Goal: Task Accomplishment & Management: Manage account settings

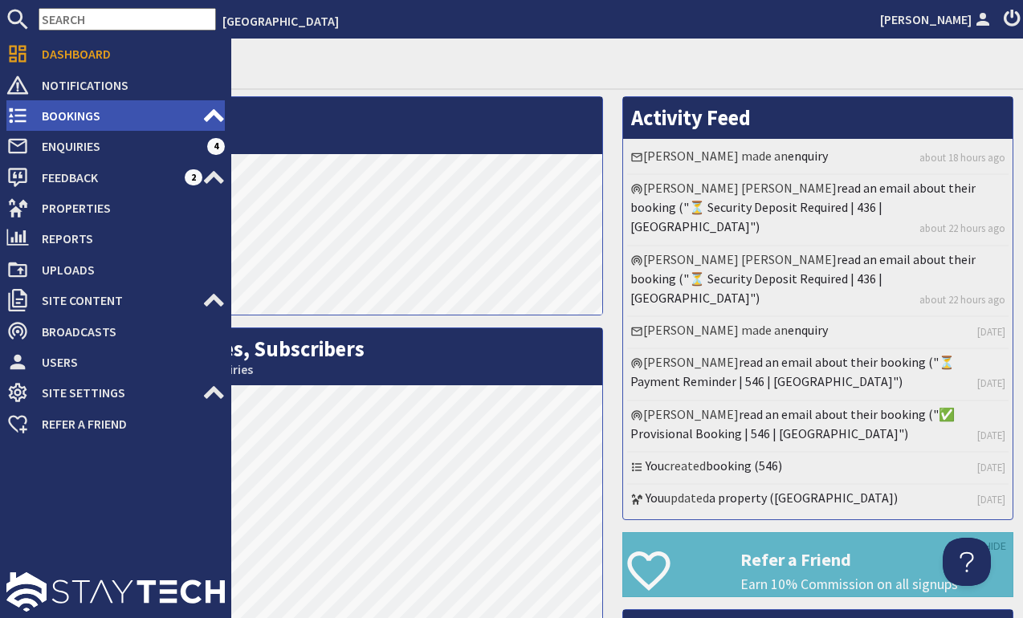
click at [15, 119] on icon at bounding box center [17, 115] width 22 height 22
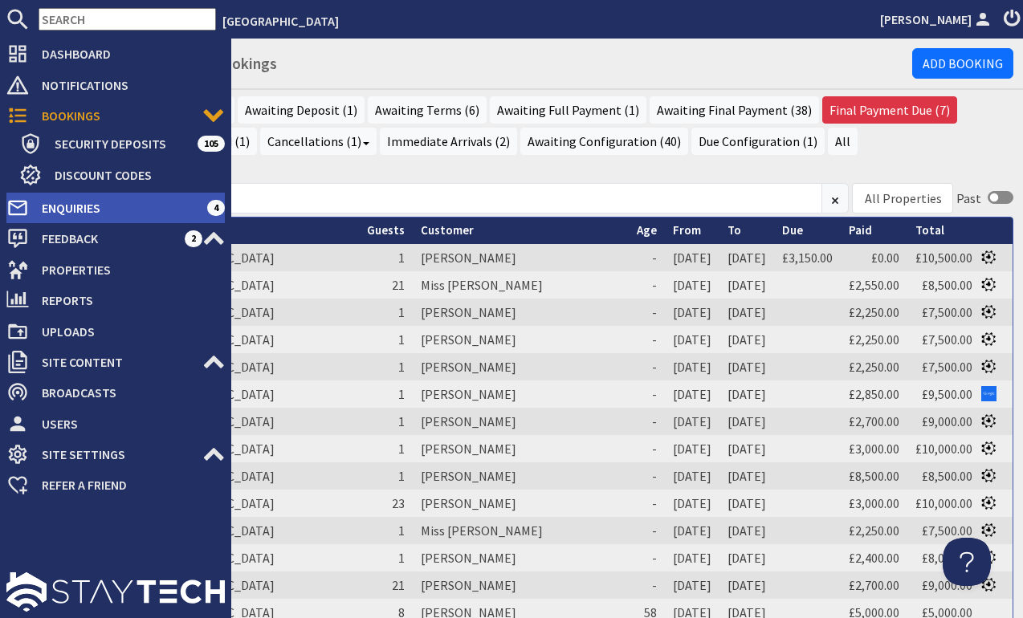
click at [17, 207] on use at bounding box center [17, 208] width 18 height 15
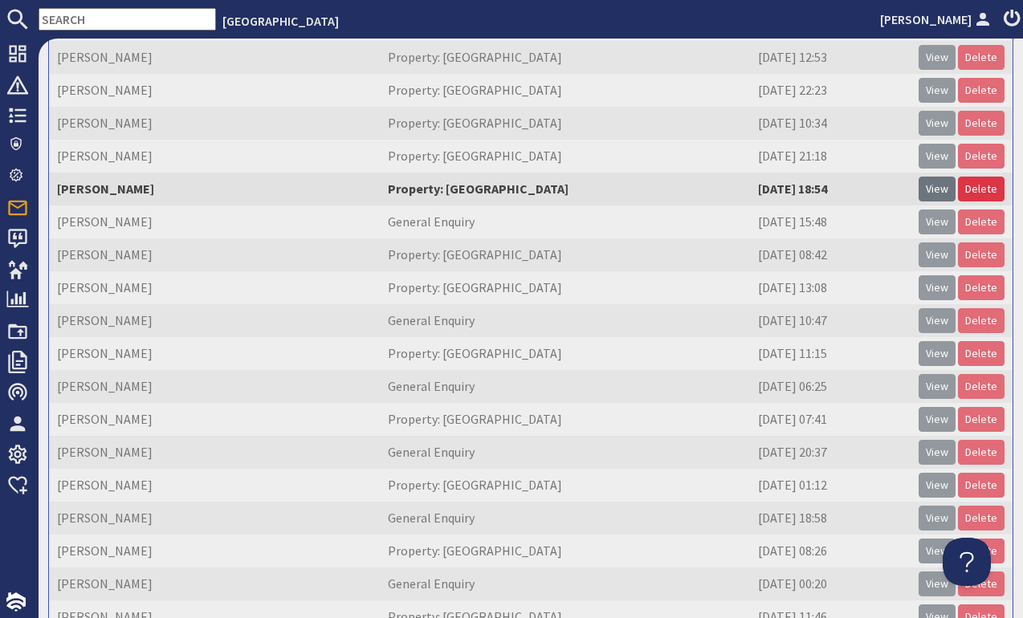
scroll to position [190, 0]
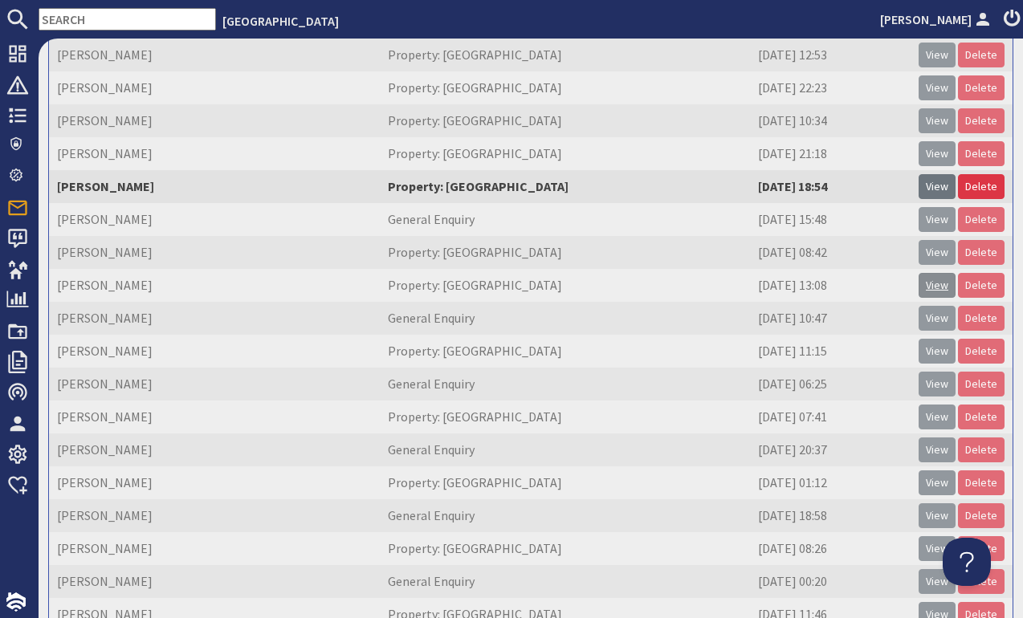
click at [938, 279] on link "View" at bounding box center [937, 285] width 37 height 25
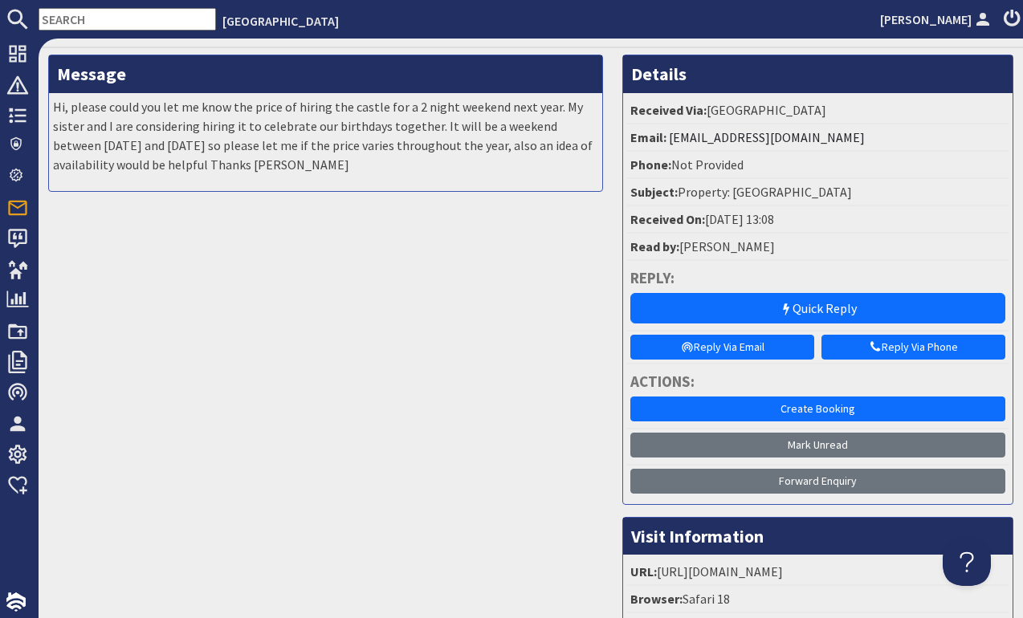
scroll to position [43, 0]
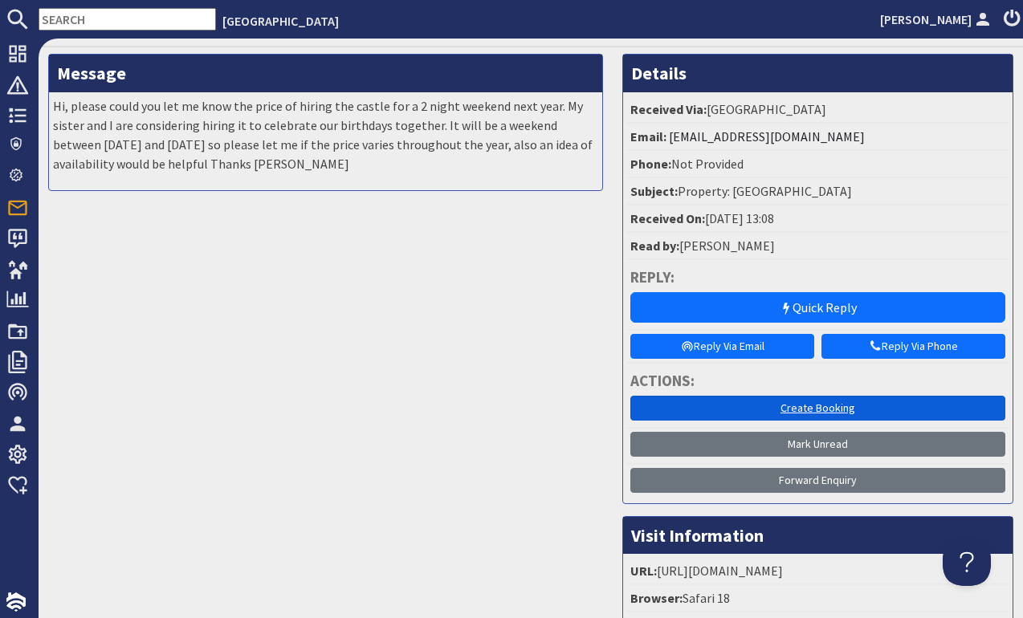
click at [821, 405] on link "Create Booking" at bounding box center [817, 408] width 375 height 25
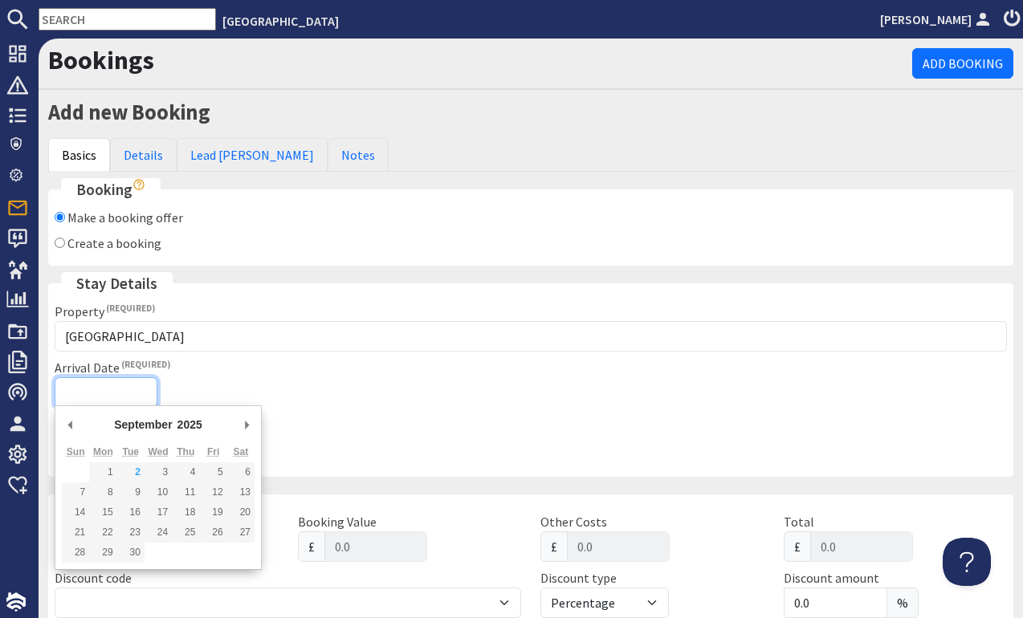
click at [70, 390] on input "Arrival Date" at bounding box center [106, 392] width 103 height 31
type input "[DATE]"
type input "2025-12-18T23:59:59"
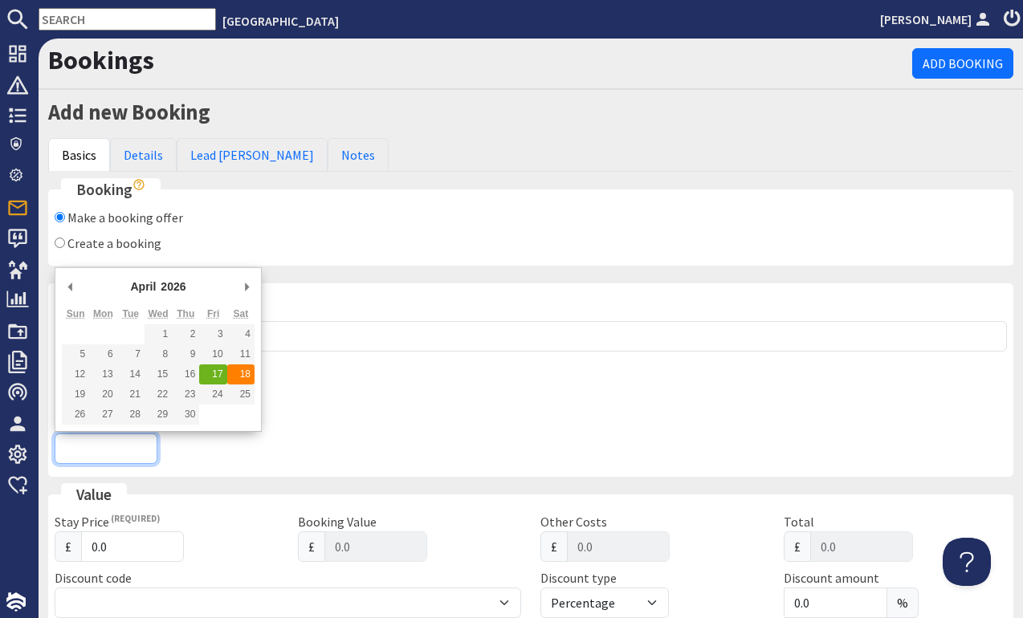
type input "[DATE]"
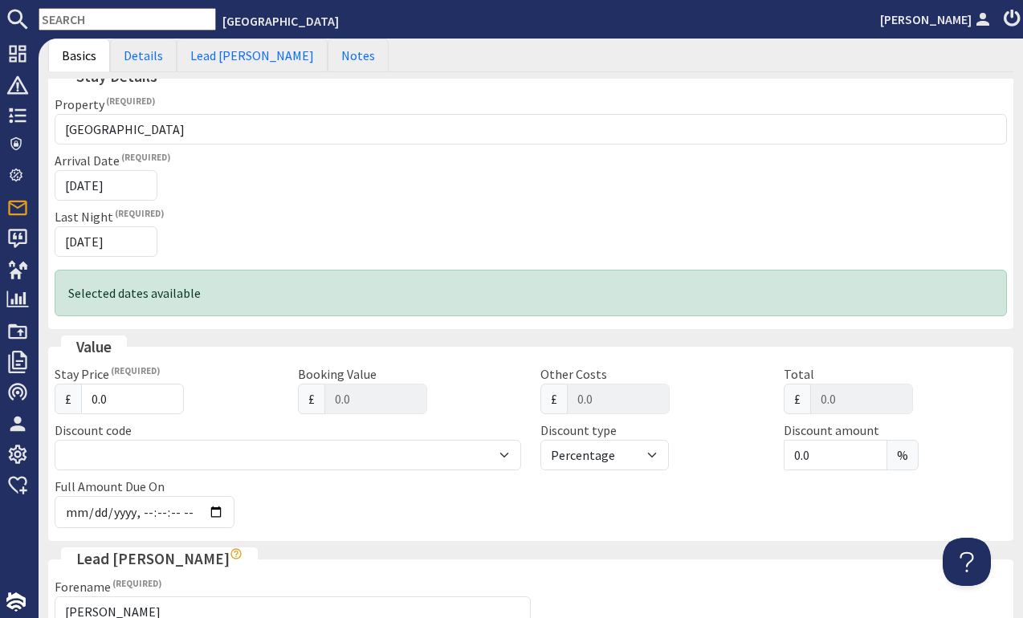
scroll to position [251, 0]
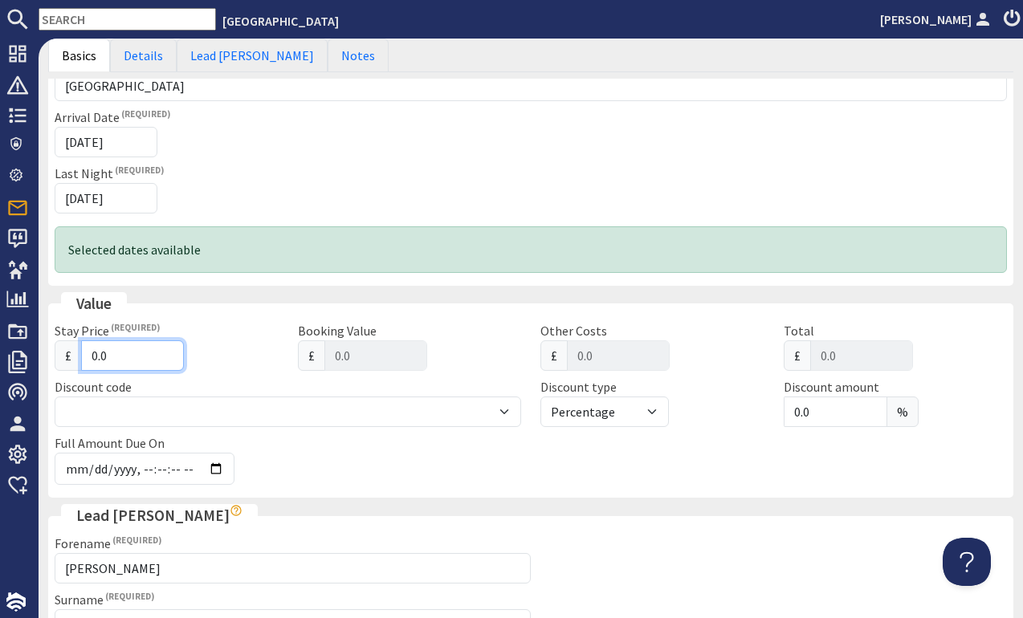
drag, startPoint x: 114, startPoint y: 352, endPoint x: 58, endPoint y: 348, distance: 56.4
click at [58, 348] on div "£ 0.0" at bounding box center [167, 355] width 224 height 31
type input "4"
type input "4.00"
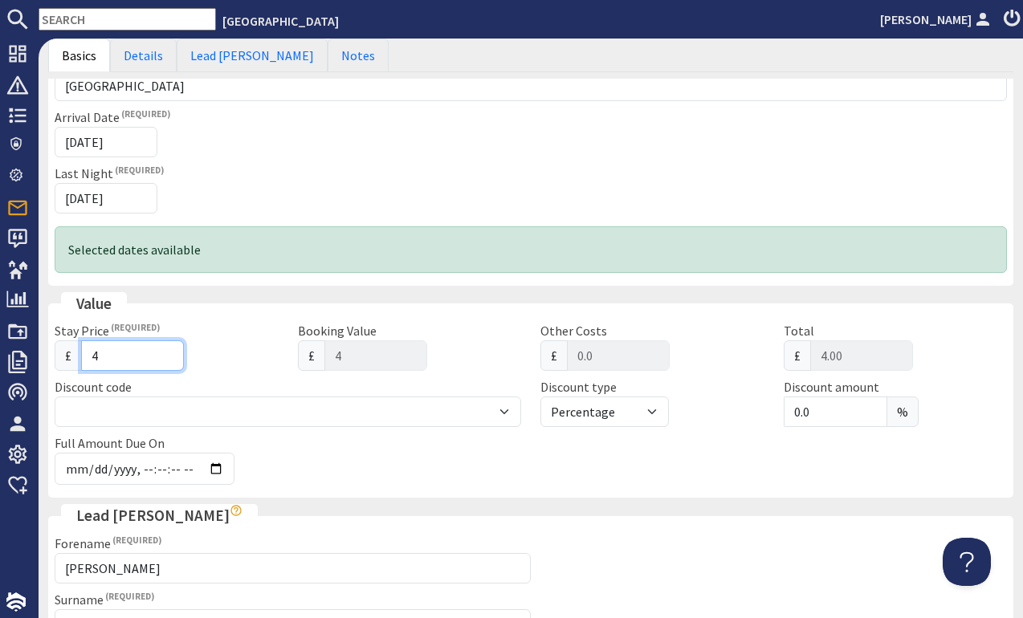
type input "40"
type input "40.00"
type input "400"
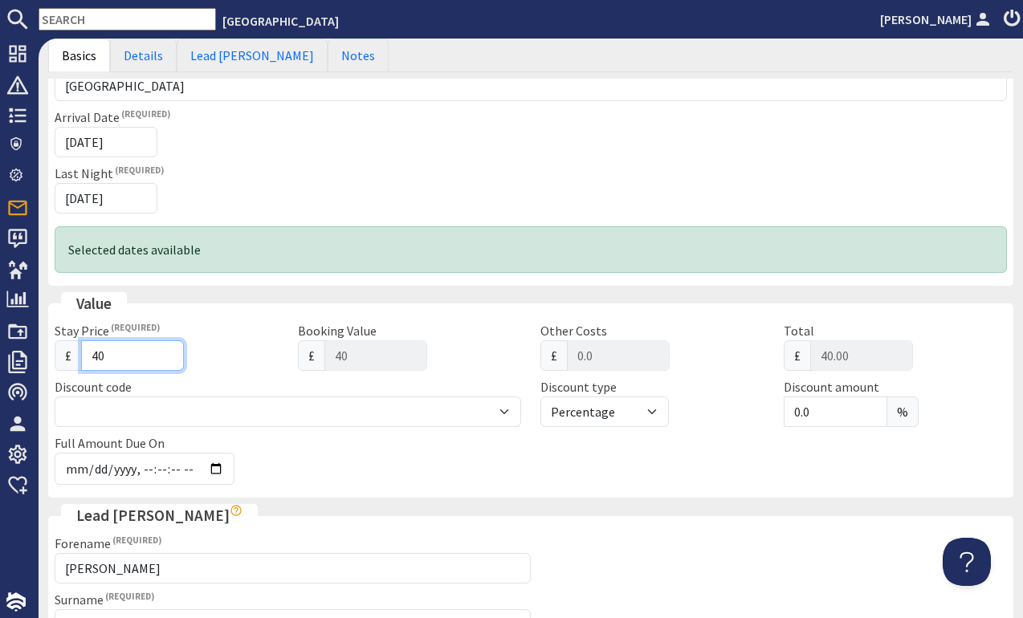
type input "400.00"
type input "4000"
type input "4000.00"
type input "4000"
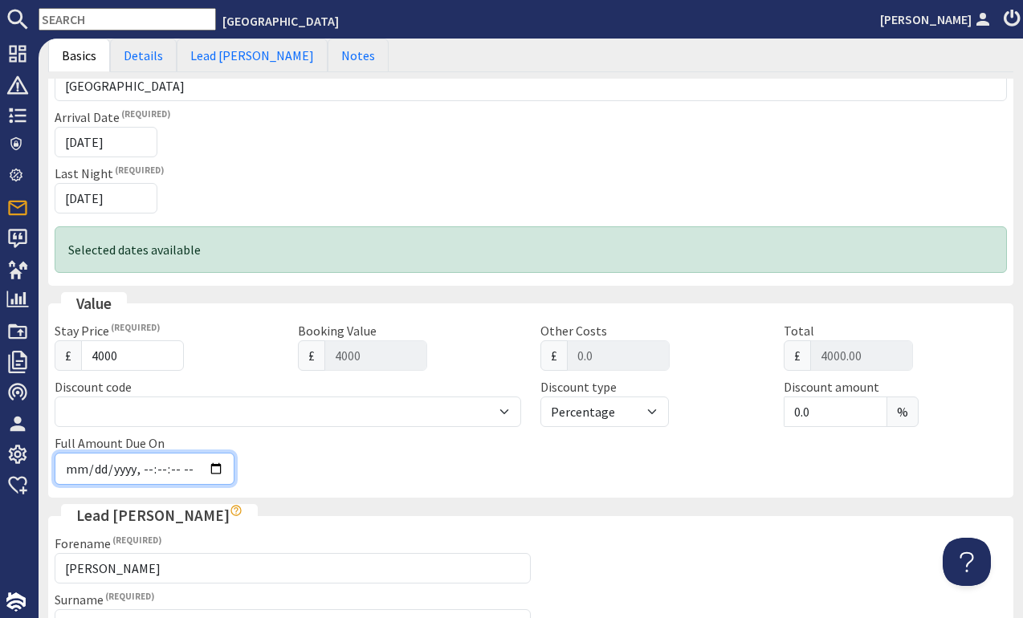
click at [75, 465] on input "Full Amount Due On" at bounding box center [145, 469] width 180 height 32
type input "2025-12-01T23:59:59"
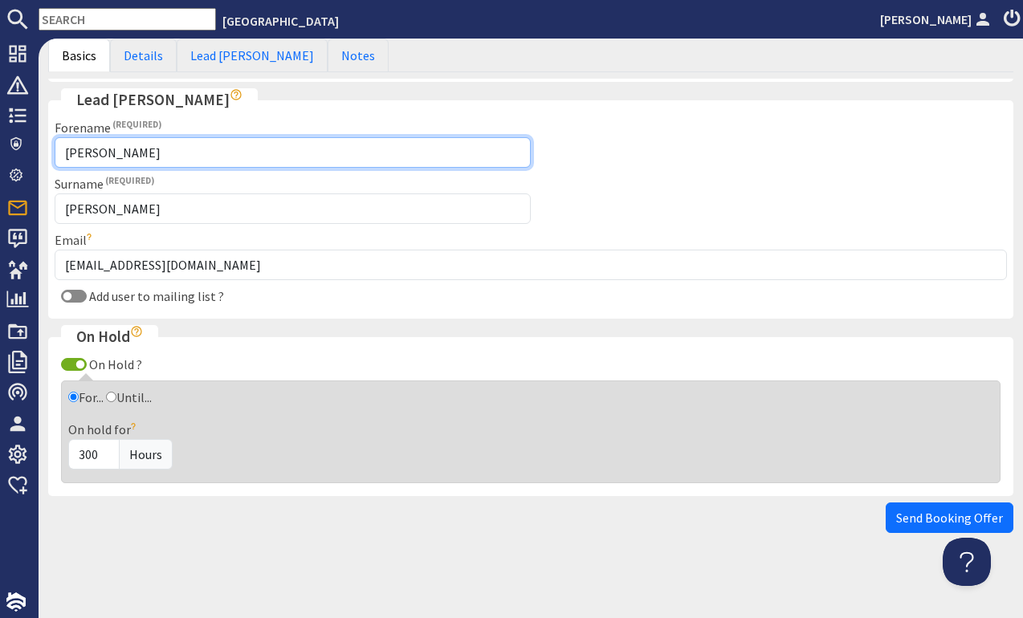
scroll to position [666, 0]
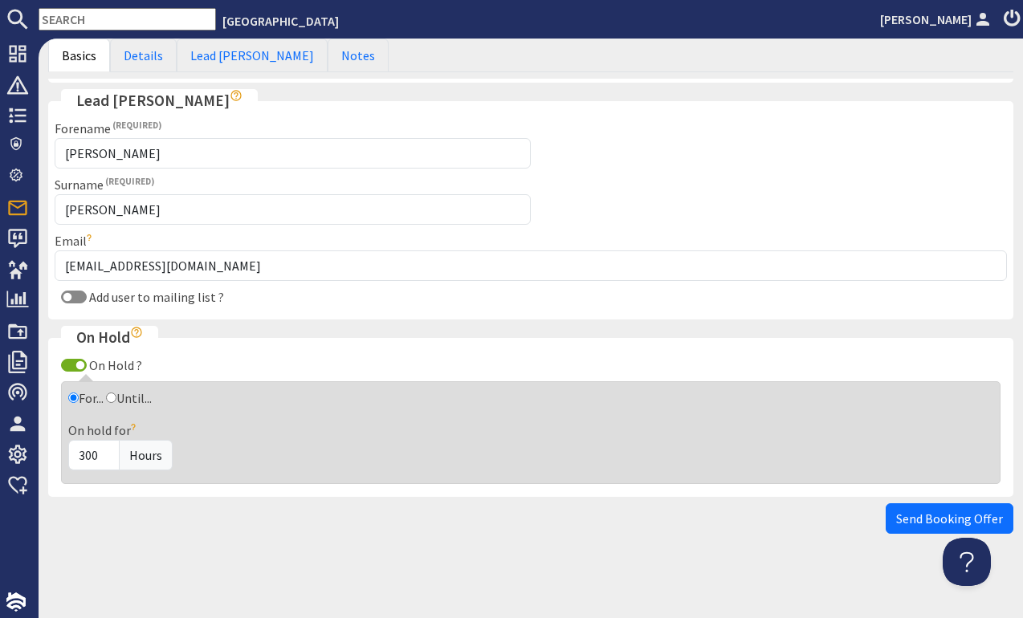
click at [80, 361] on input "On Hold ?" at bounding box center [74, 365] width 26 height 13
checkbox input "false"
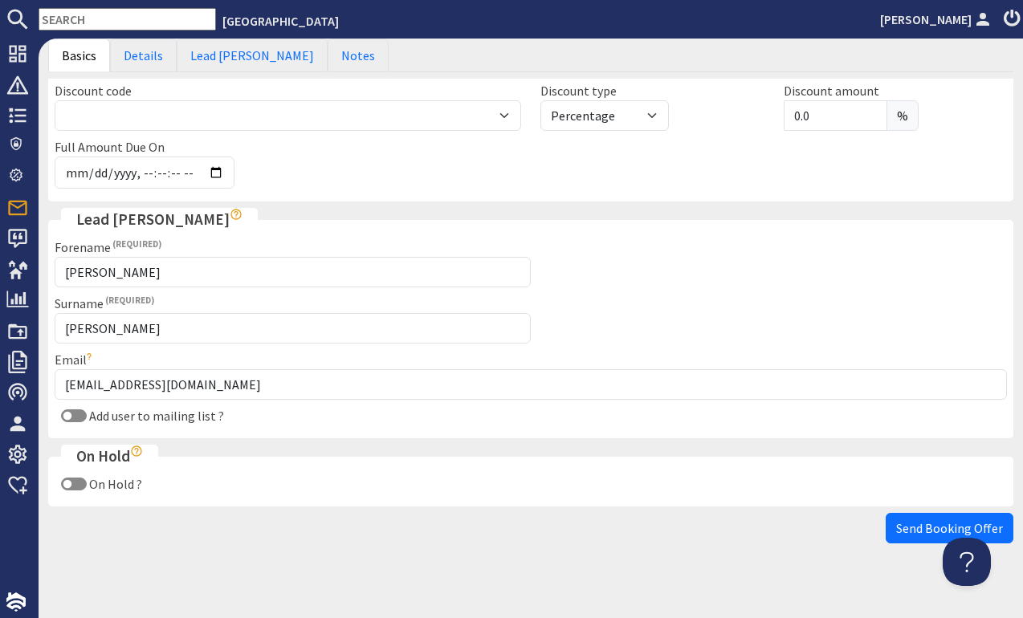
scroll to position [549, 0]
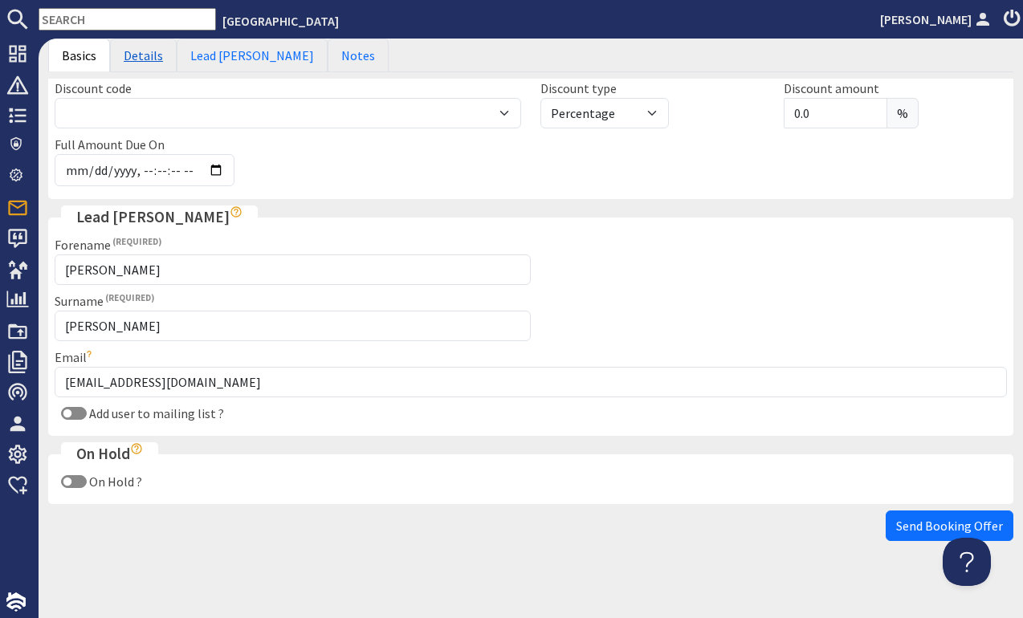
click at [135, 62] on link "Details" at bounding box center [143, 56] width 67 height 34
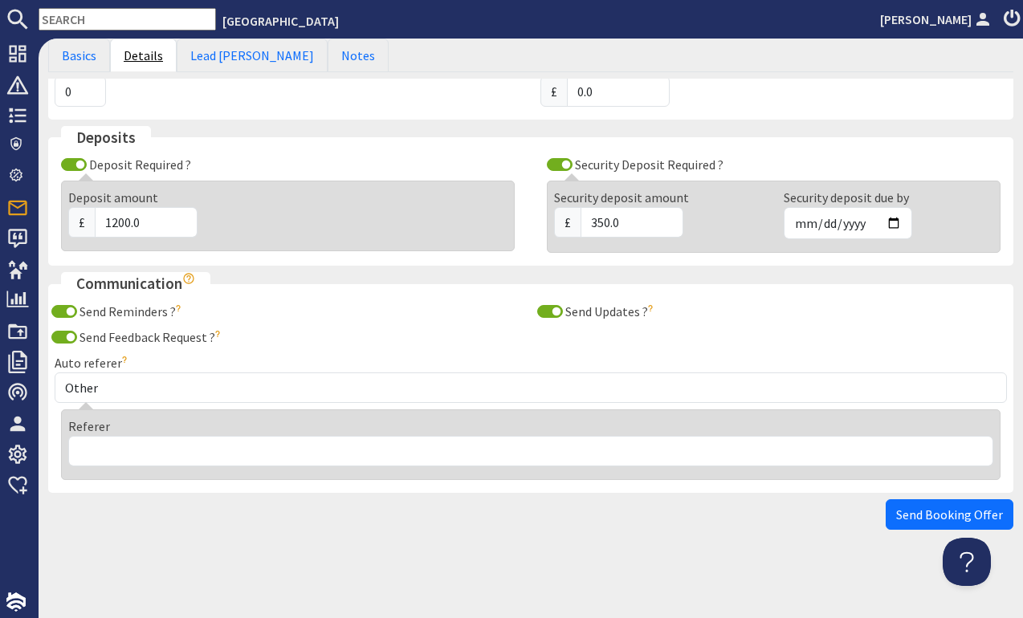
scroll to position [415, 0]
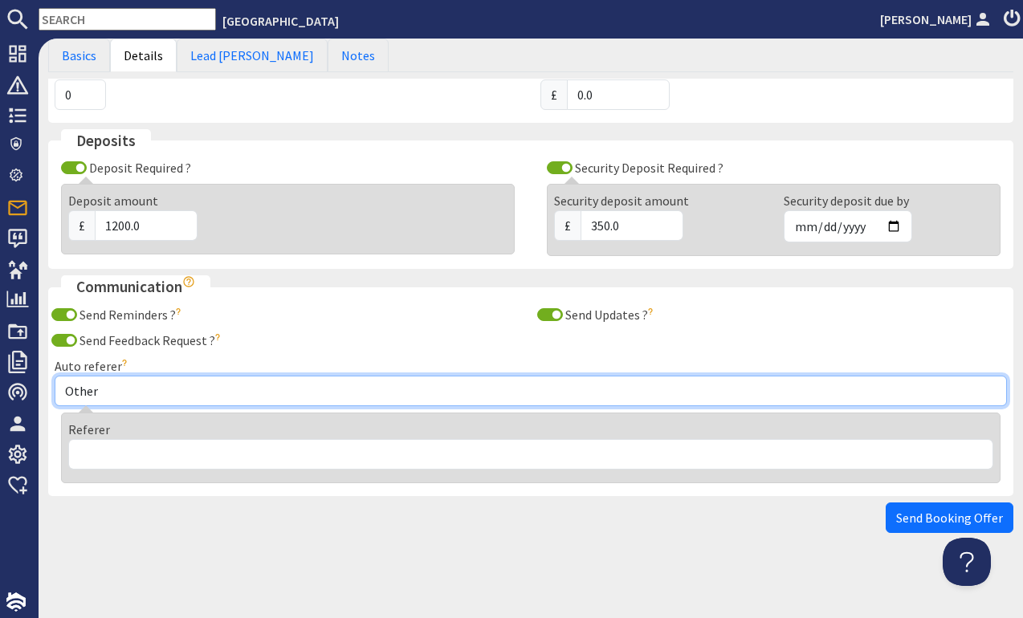
select select "155"
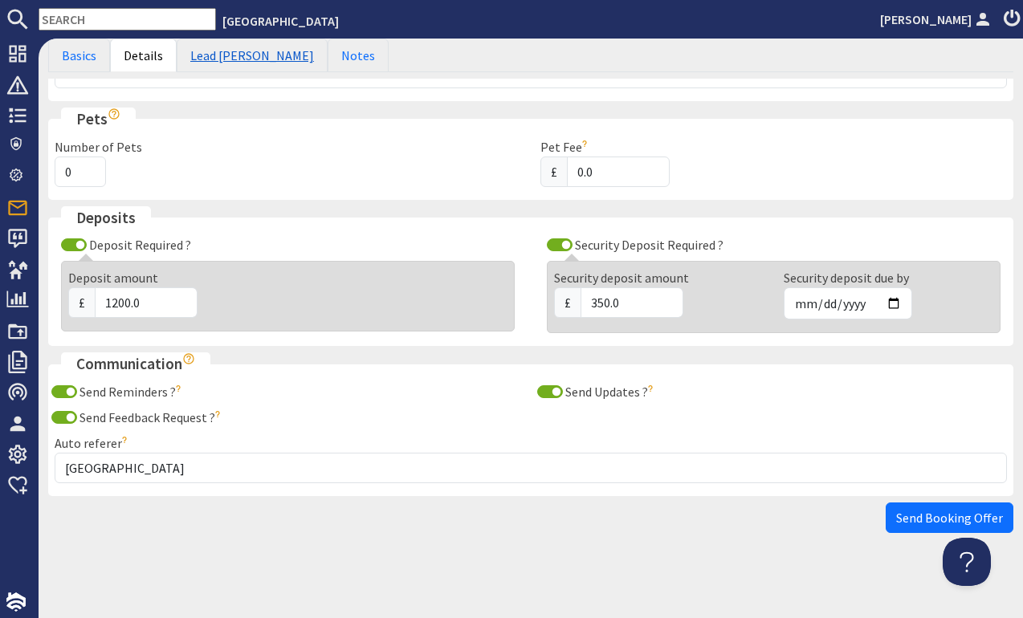
click at [216, 71] on link "Lead [PERSON_NAME]" at bounding box center [252, 56] width 151 height 34
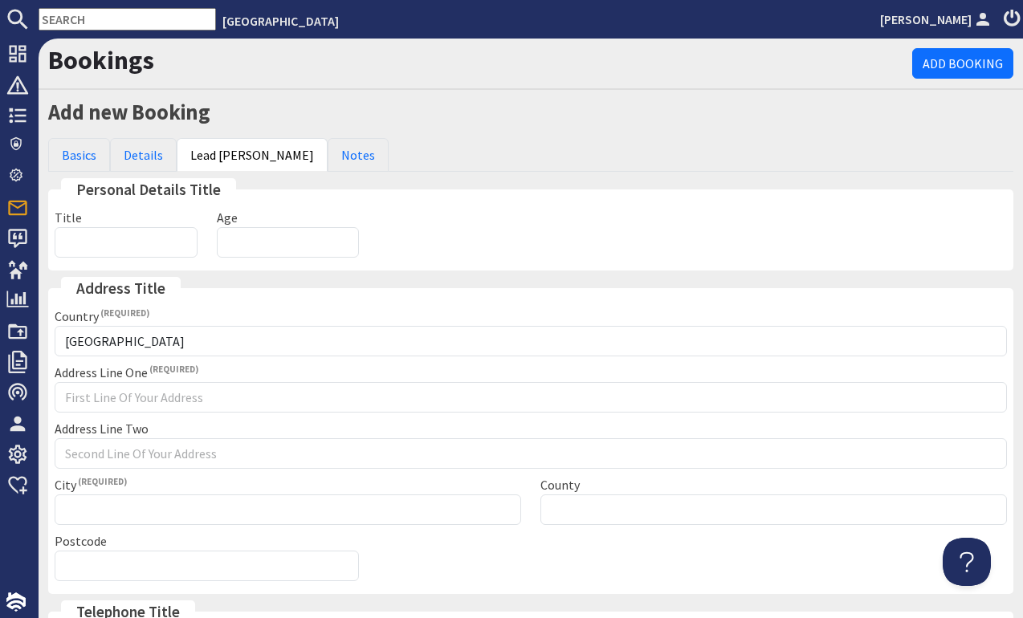
scroll to position [0, 0]
click at [112, 251] on input "Title" at bounding box center [126, 242] width 143 height 31
type input "mrs"
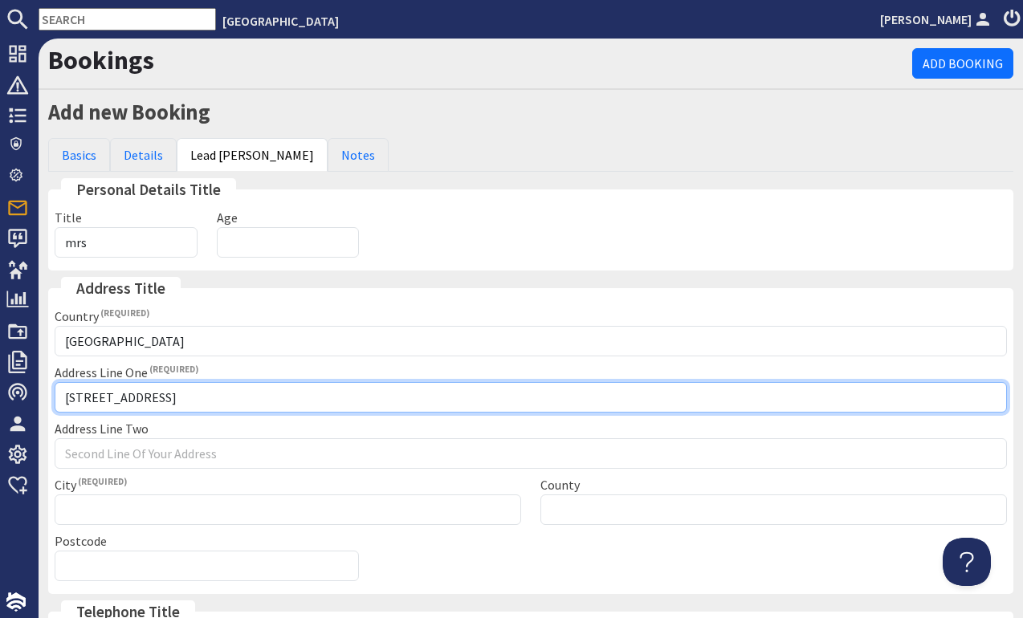
type input "17 Hengrove Road"
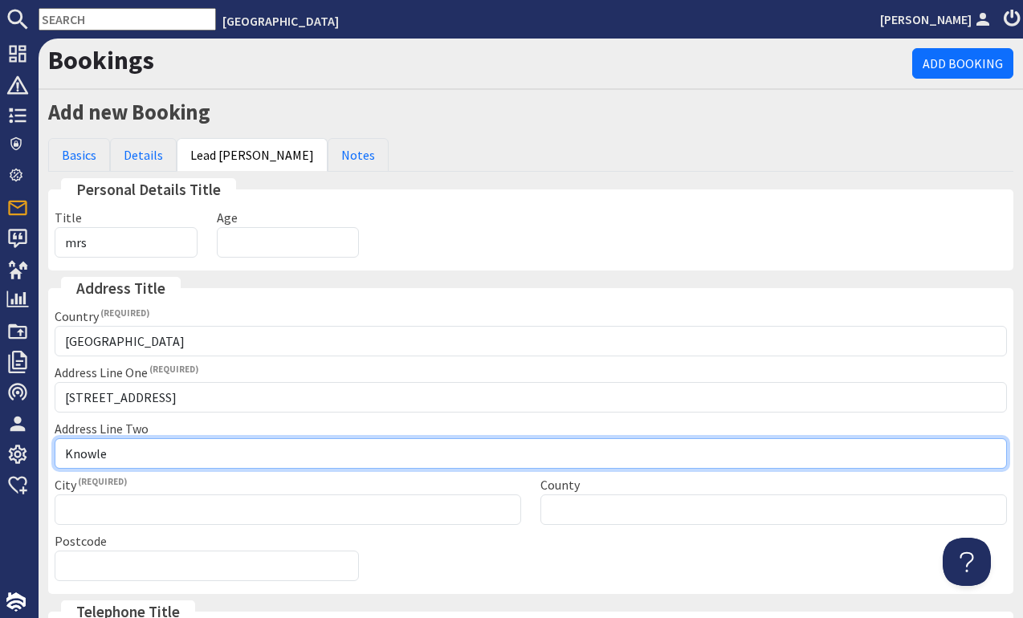
type input "Knowle"
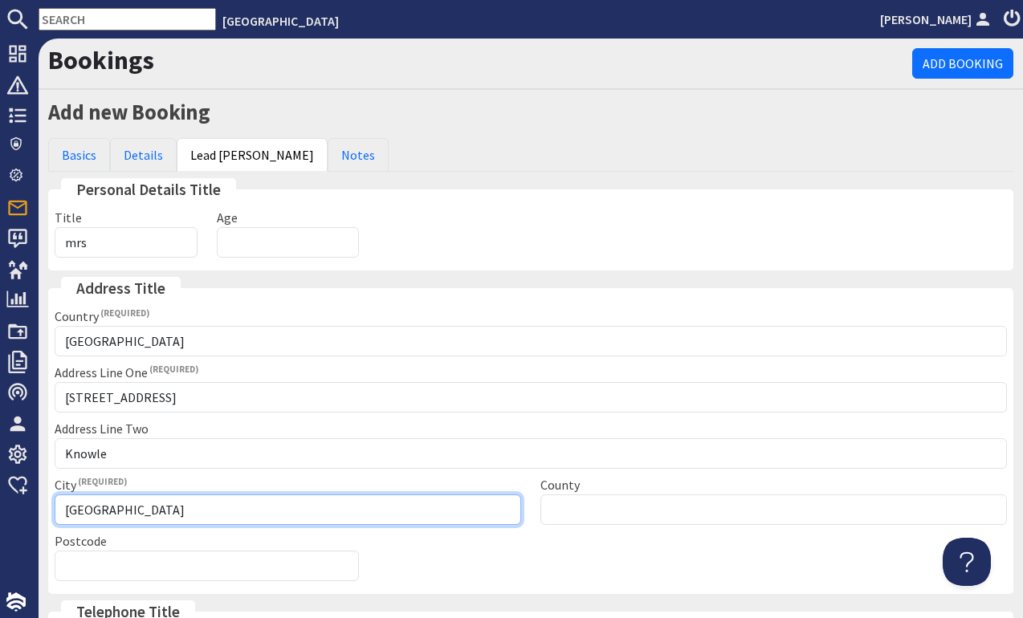
type input "Bristol"
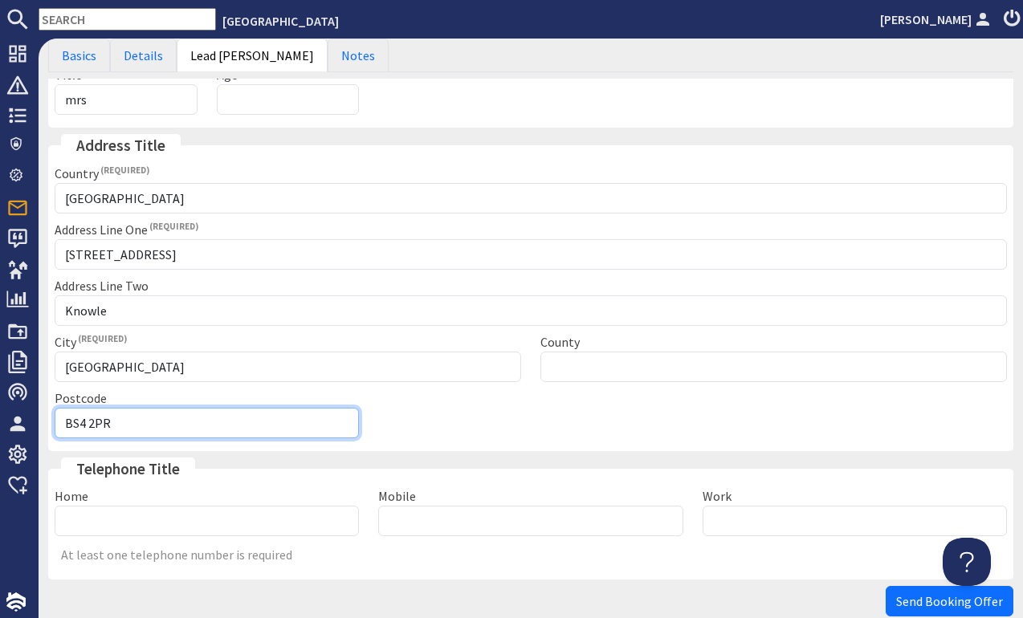
scroll to position [157, 0]
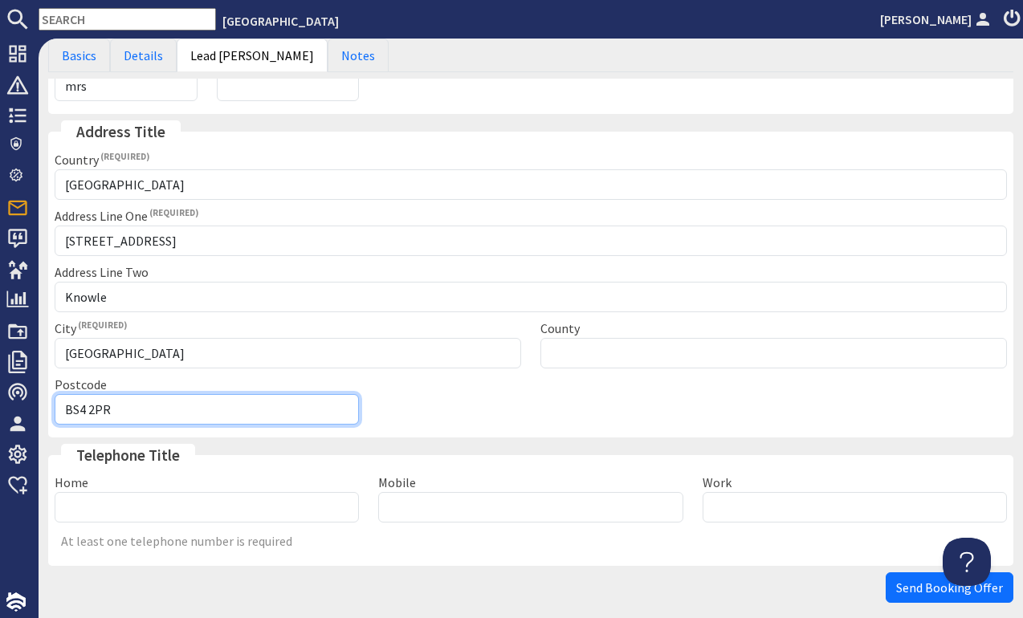
type input "BS4 2PR"
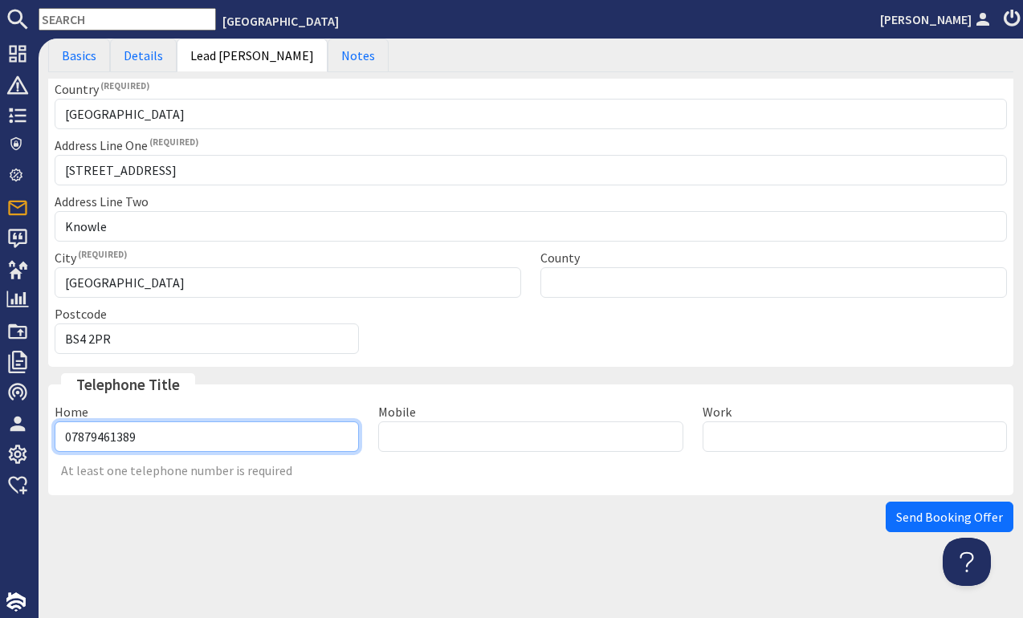
scroll to position [226, 0]
type input "07879461389"
click at [72, 55] on link "Basics" at bounding box center [79, 56] width 62 height 34
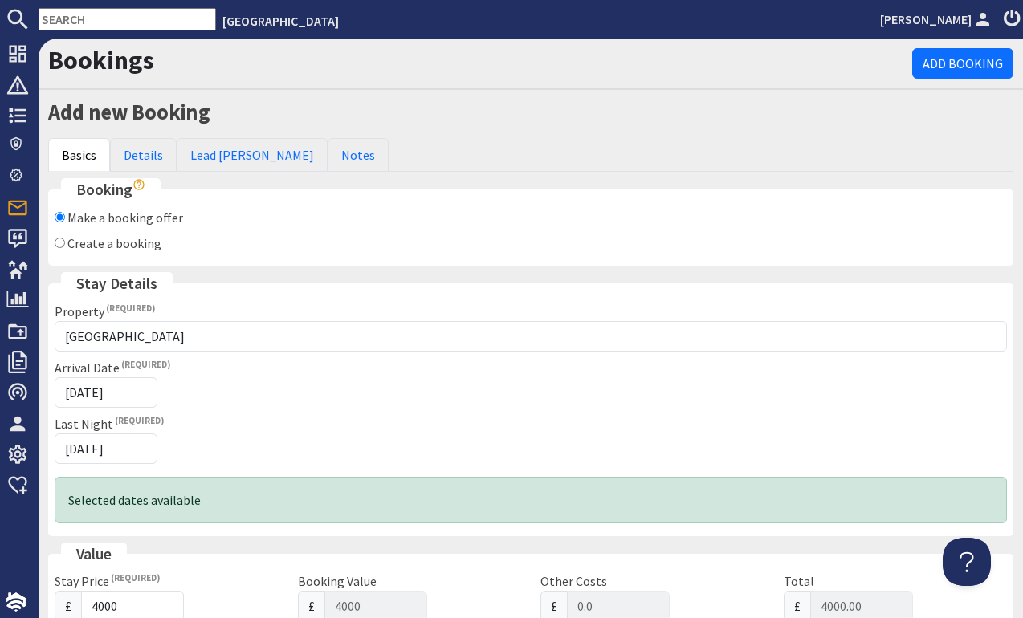
scroll to position [0, 0]
click at [59, 243] on input "Create a booking" at bounding box center [60, 243] width 10 height 10
radio input "true"
checkbox input "false"
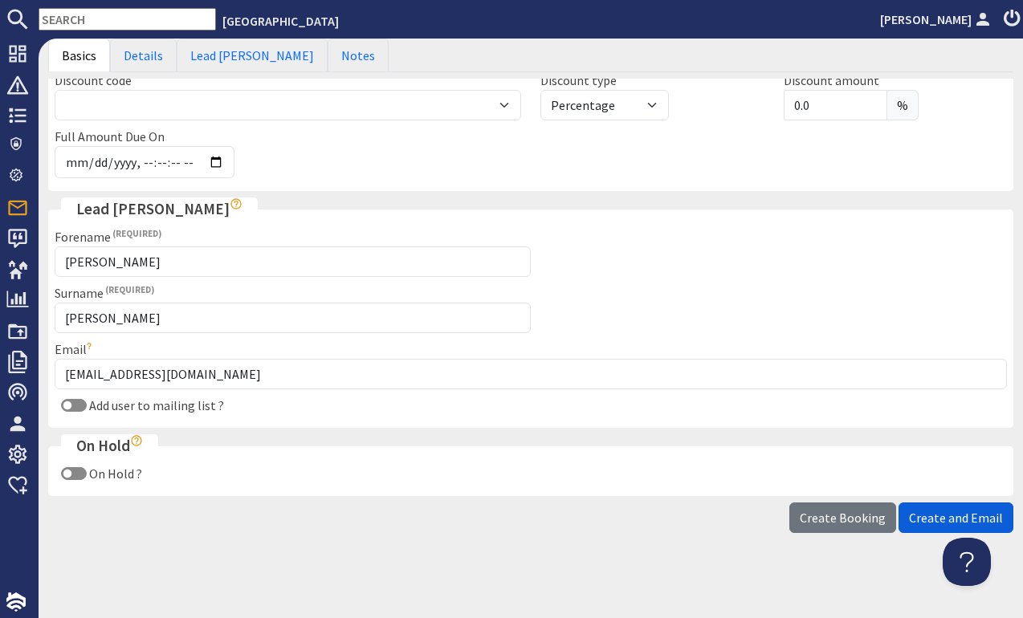
scroll to position [556, 0]
click at [938, 520] on span "Create and Email" at bounding box center [956, 519] width 94 height 16
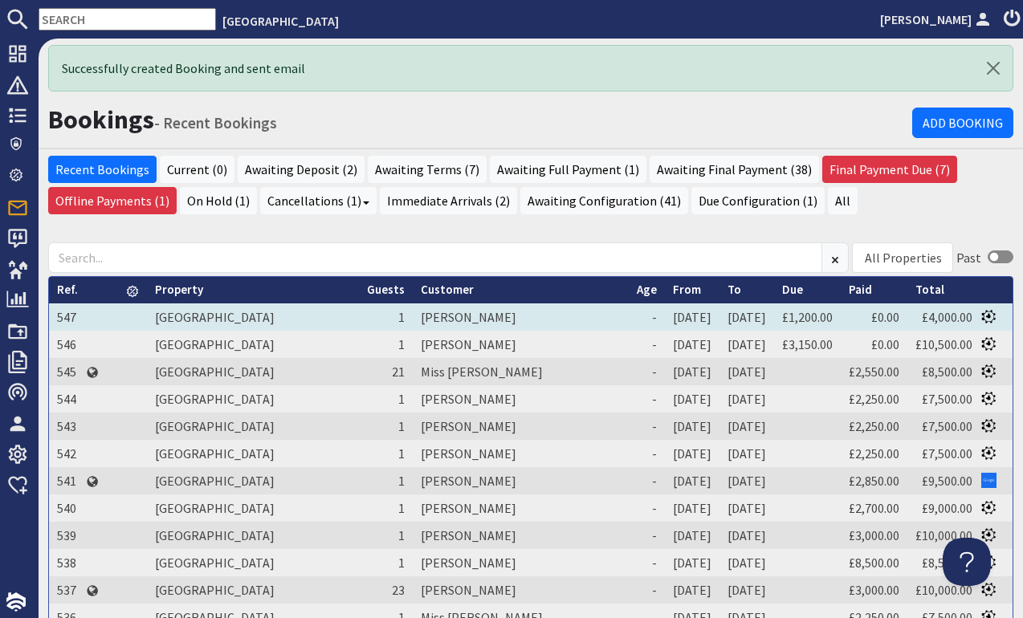
click at [413, 311] on td "[PERSON_NAME]" at bounding box center [521, 317] width 216 height 27
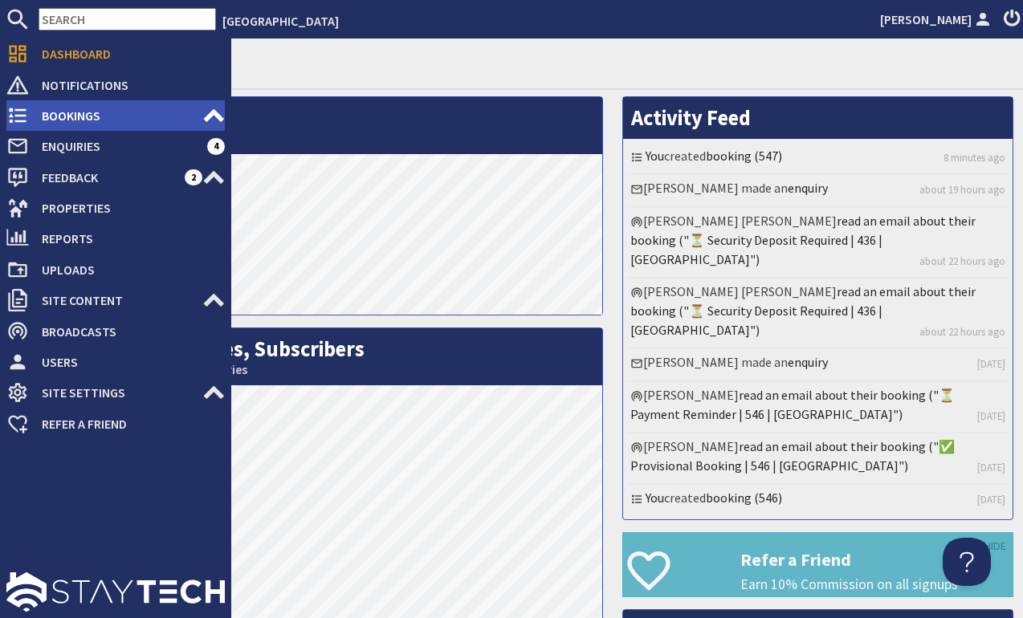
click at [16, 112] on icon at bounding box center [17, 115] width 22 height 22
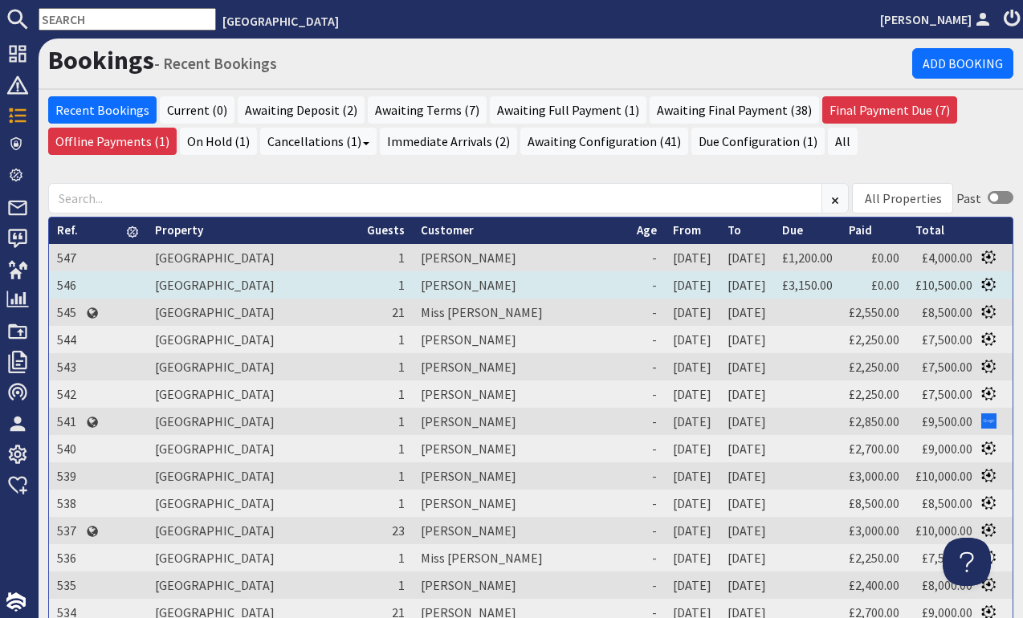
click at [413, 284] on td "[PERSON_NAME]" at bounding box center [521, 284] width 216 height 27
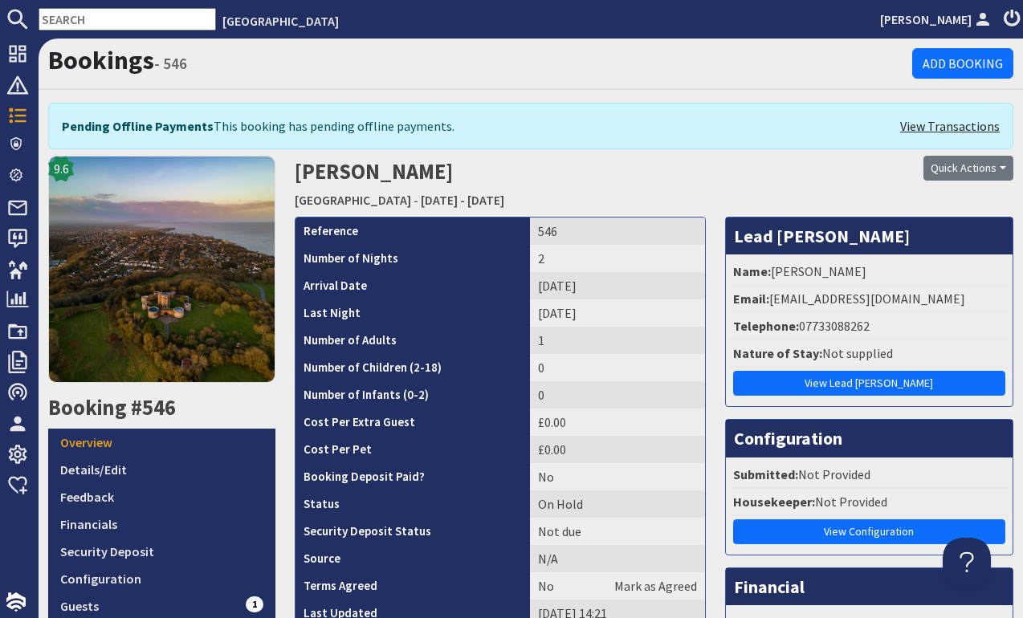
click at [939, 125] on link "View Transactions" at bounding box center [950, 125] width 100 height 19
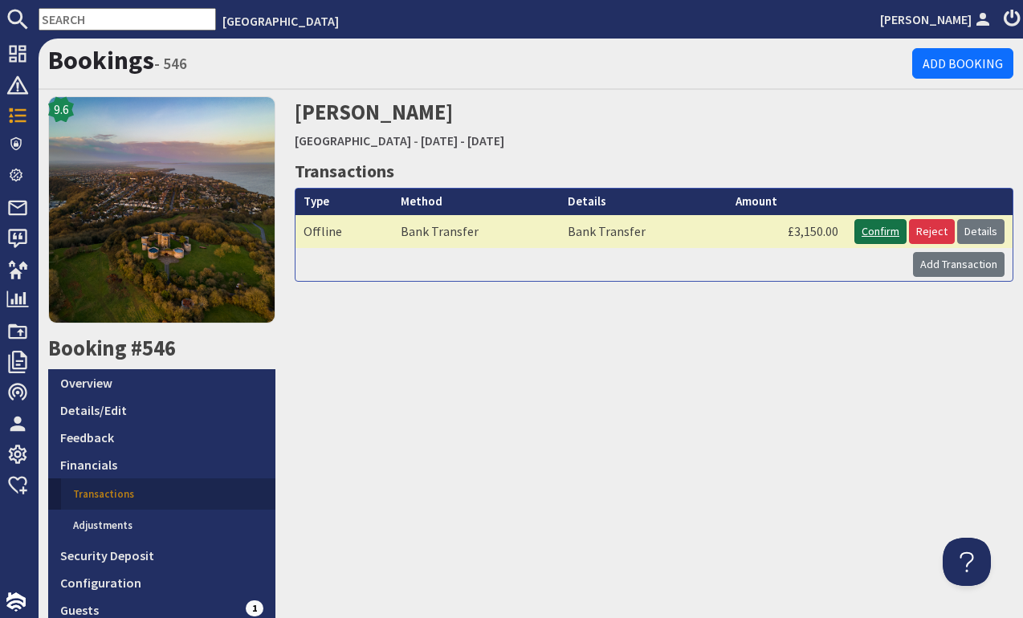
click at [884, 228] on link "Confirm" at bounding box center [880, 231] width 52 height 25
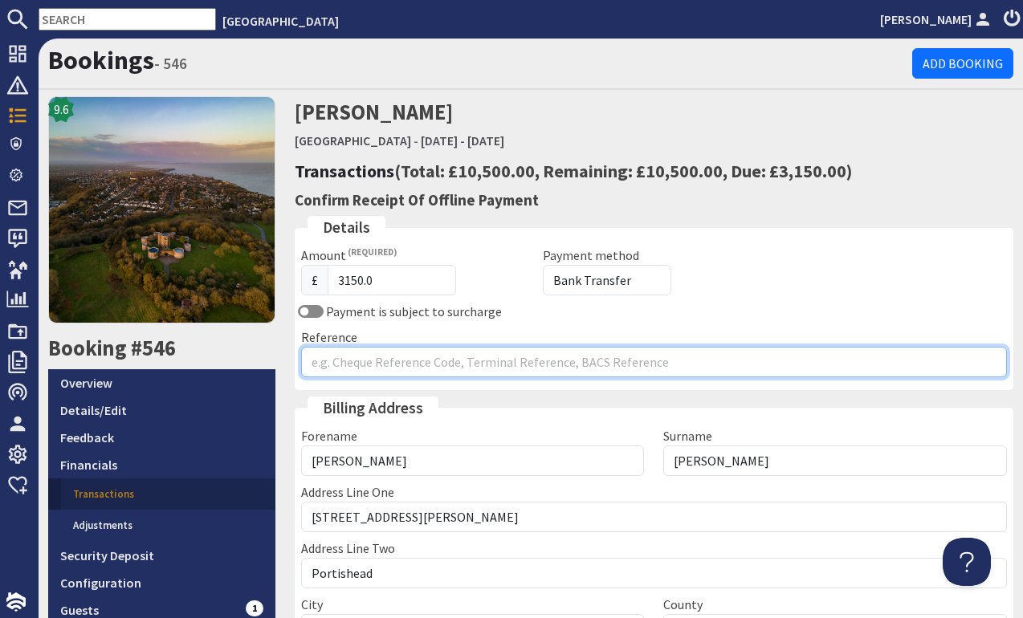
click at [405, 360] on input "Reference" at bounding box center [654, 362] width 707 height 31
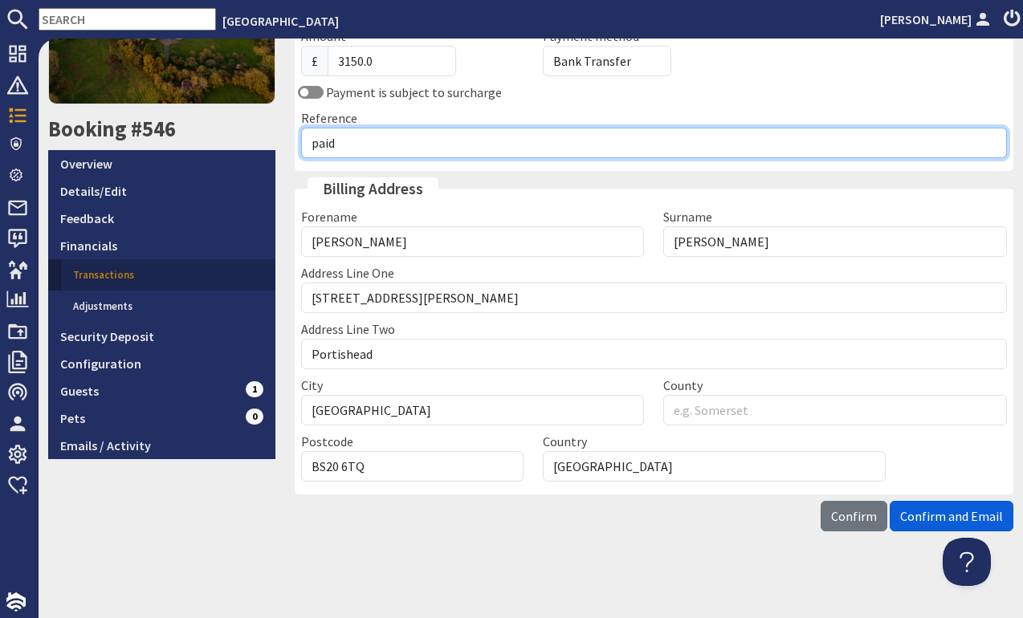
scroll to position [218, 0]
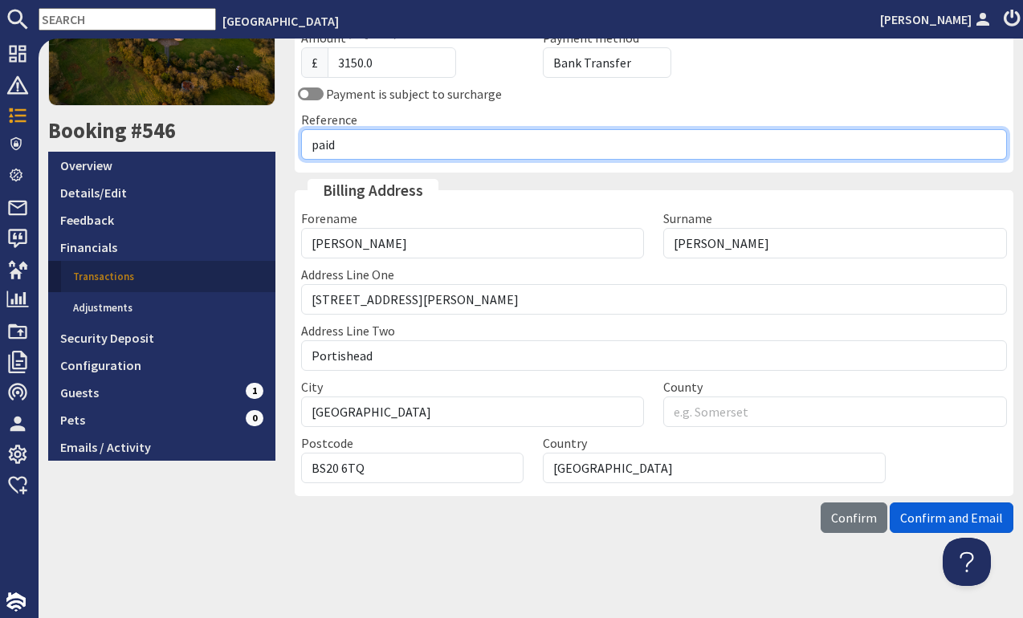
type input "paid"
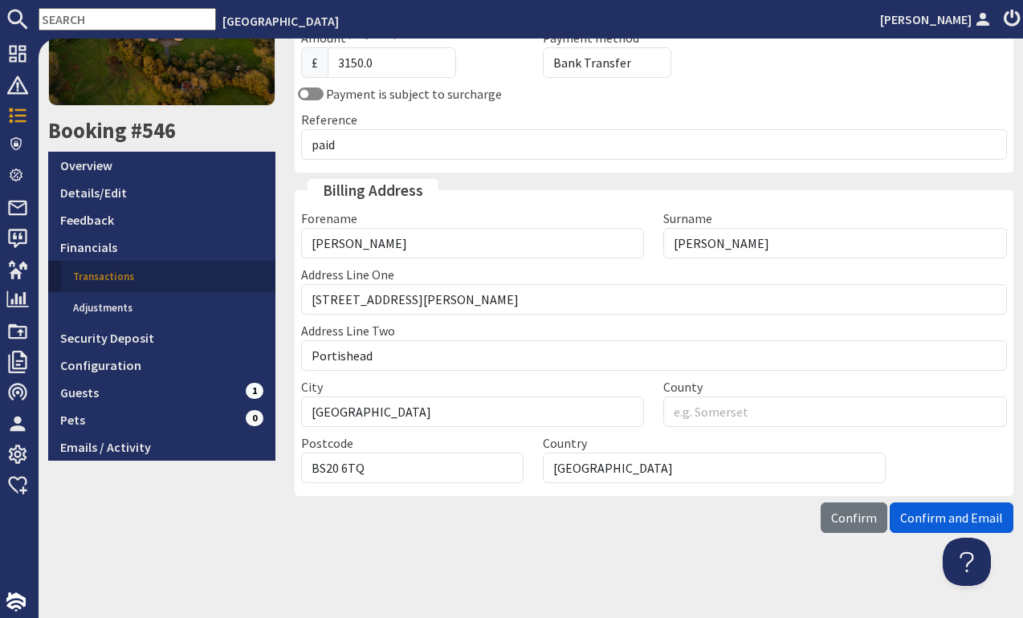
click at [956, 527] on button "Confirm and Email" at bounding box center [952, 518] width 124 height 31
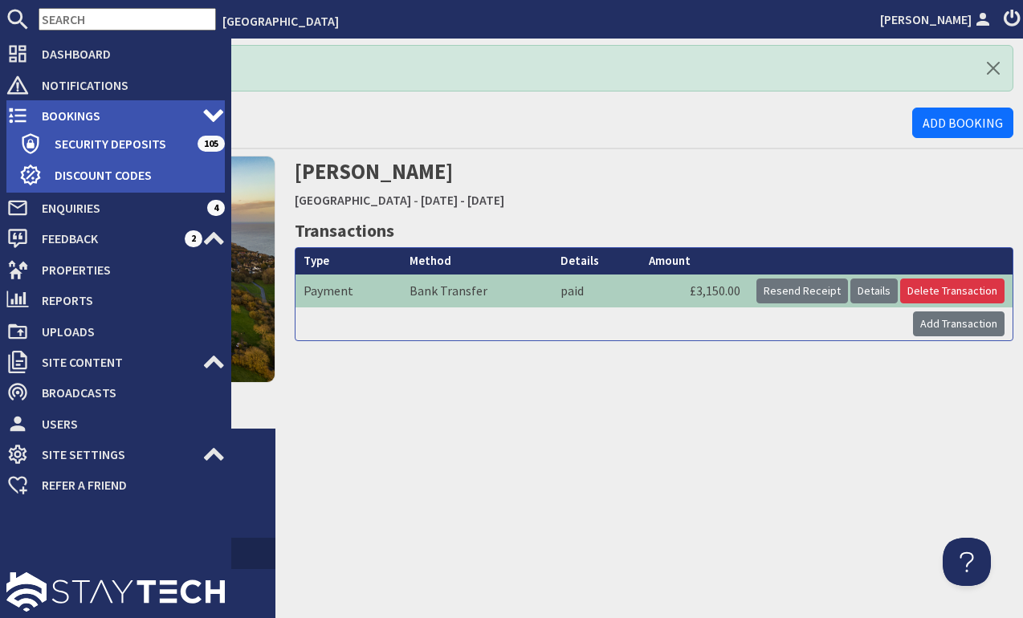
click at [67, 115] on span "Bookings" at bounding box center [115, 116] width 173 height 26
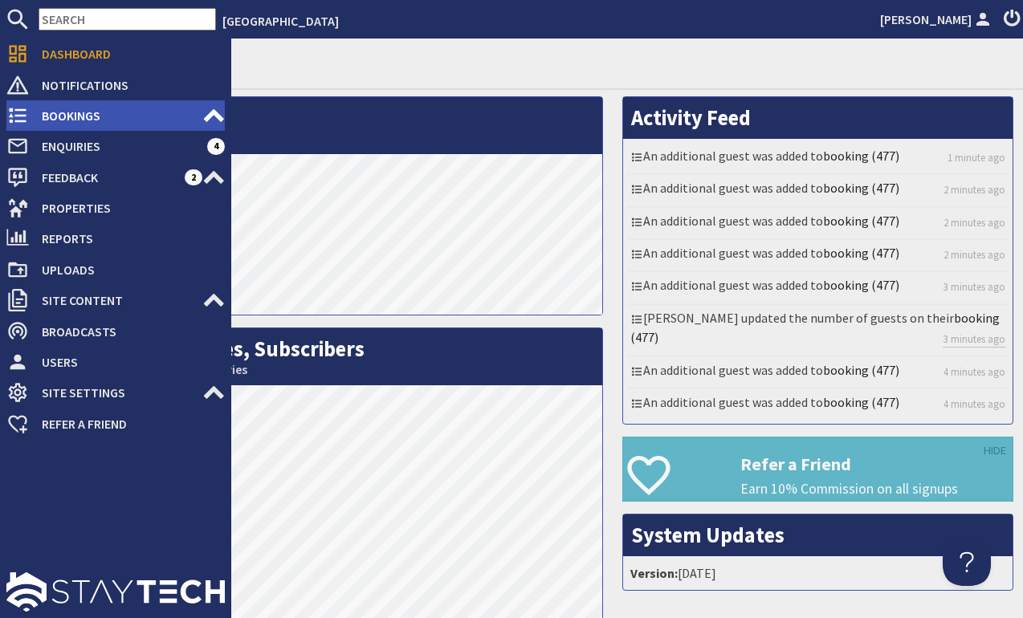
click at [14, 113] on icon at bounding box center [17, 115] width 22 height 22
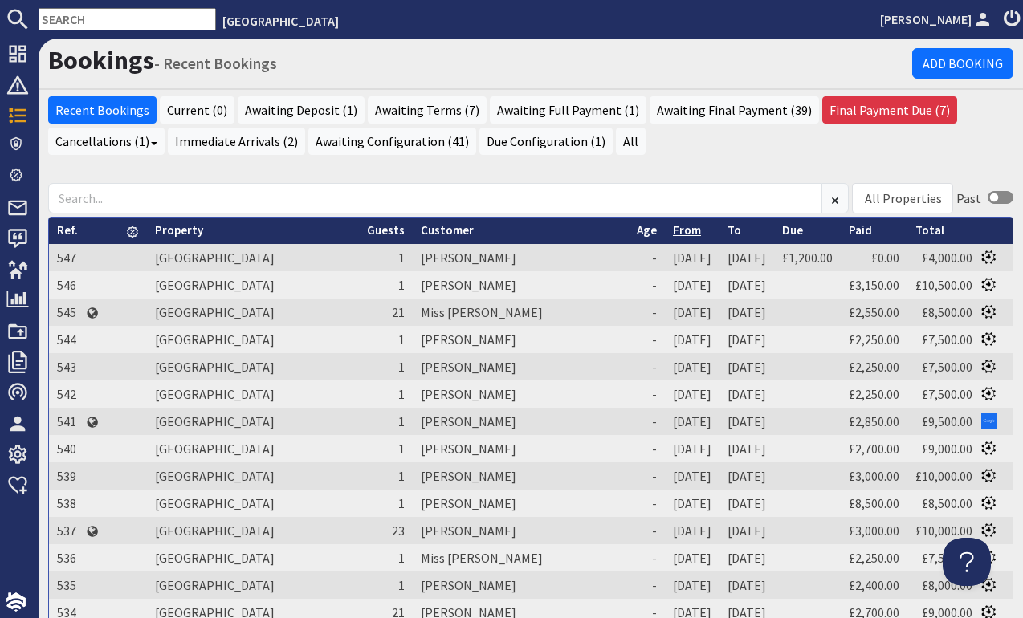
click at [673, 230] on link "From" at bounding box center [687, 229] width 28 height 15
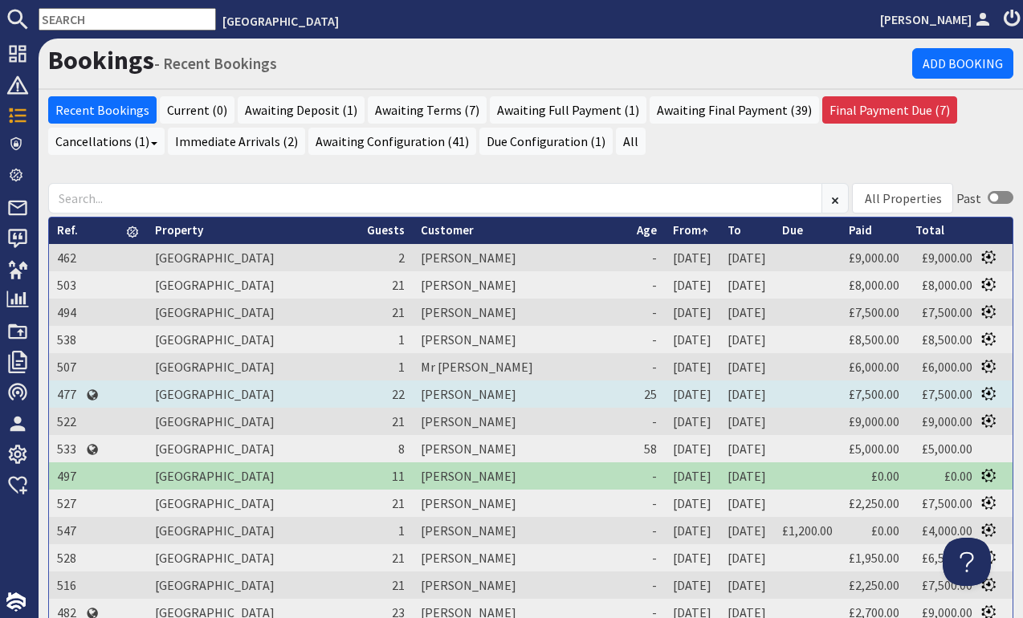
click at [413, 395] on td "[PERSON_NAME]" at bounding box center [521, 394] width 216 height 27
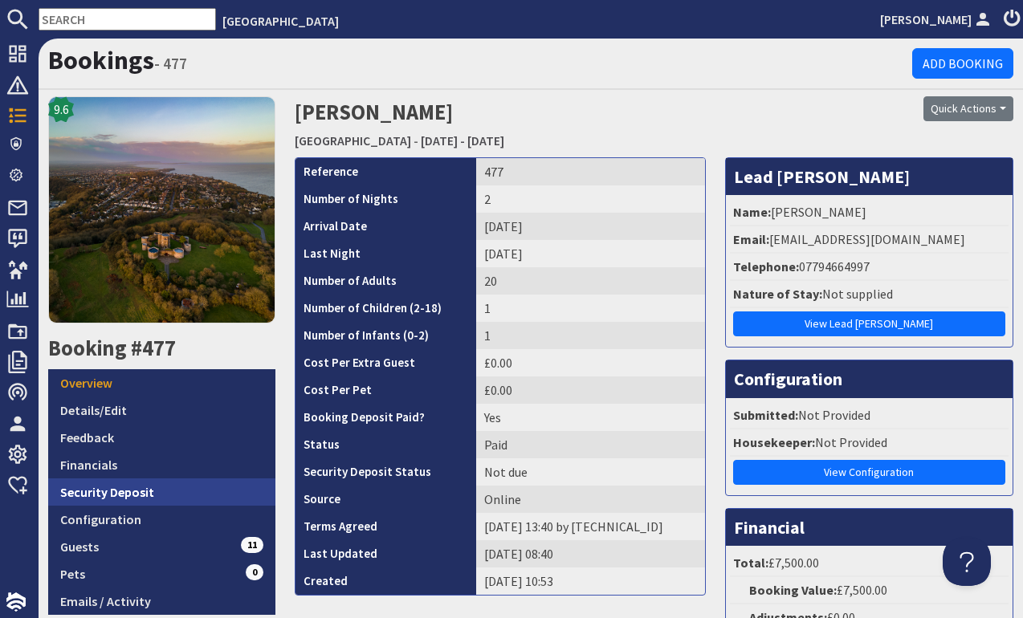
click at [101, 495] on link "Security Deposit" at bounding box center [161, 492] width 227 height 27
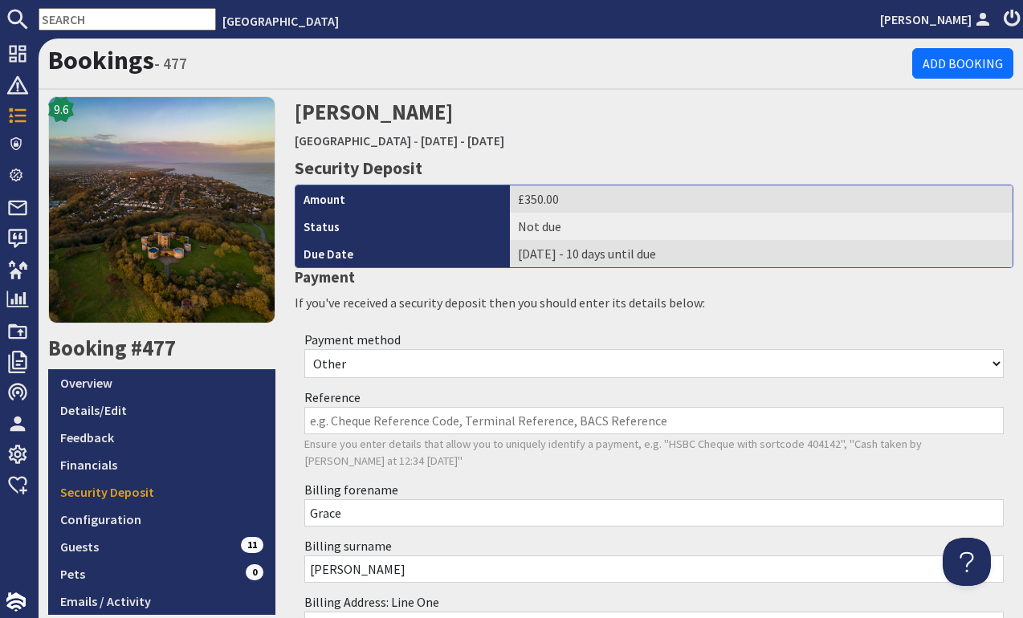
select select "offline_bank_transfer_payment"
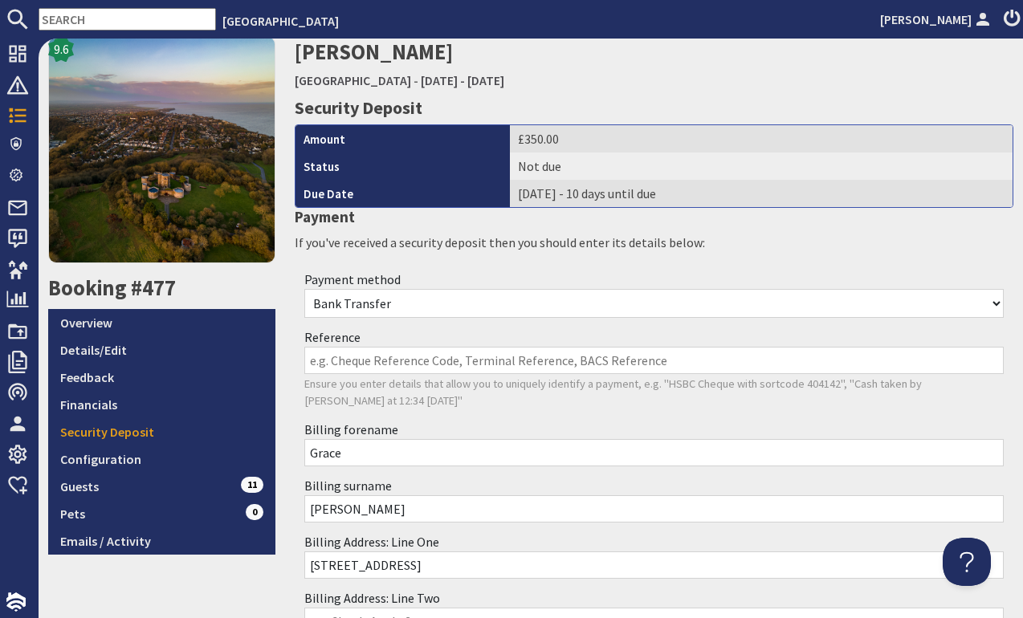
scroll to position [66, 0]
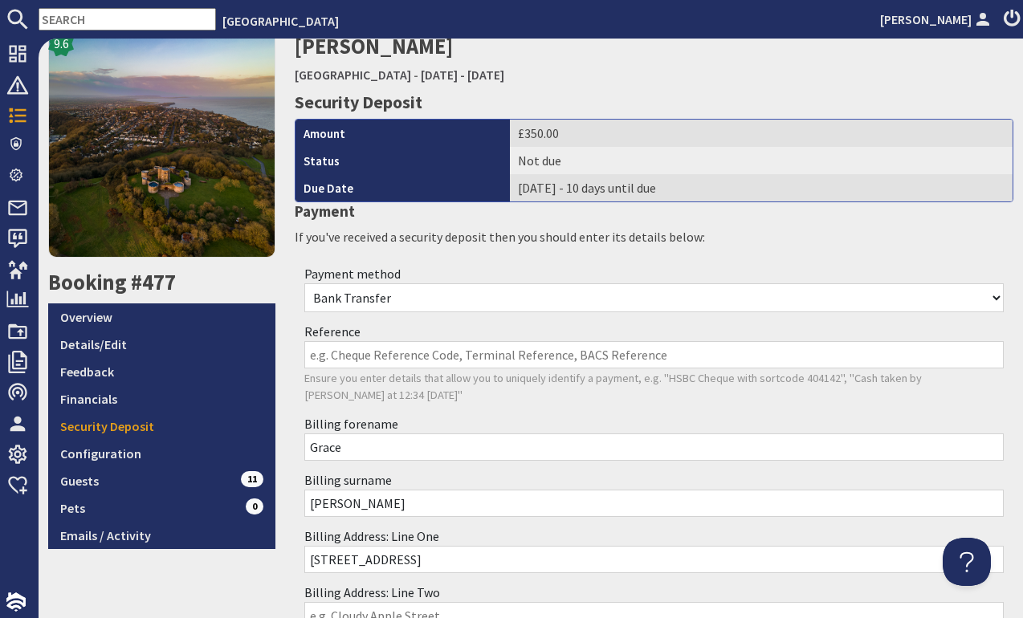
click at [315, 341] on input "Reference" at bounding box center [654, 354] width 700 height 27
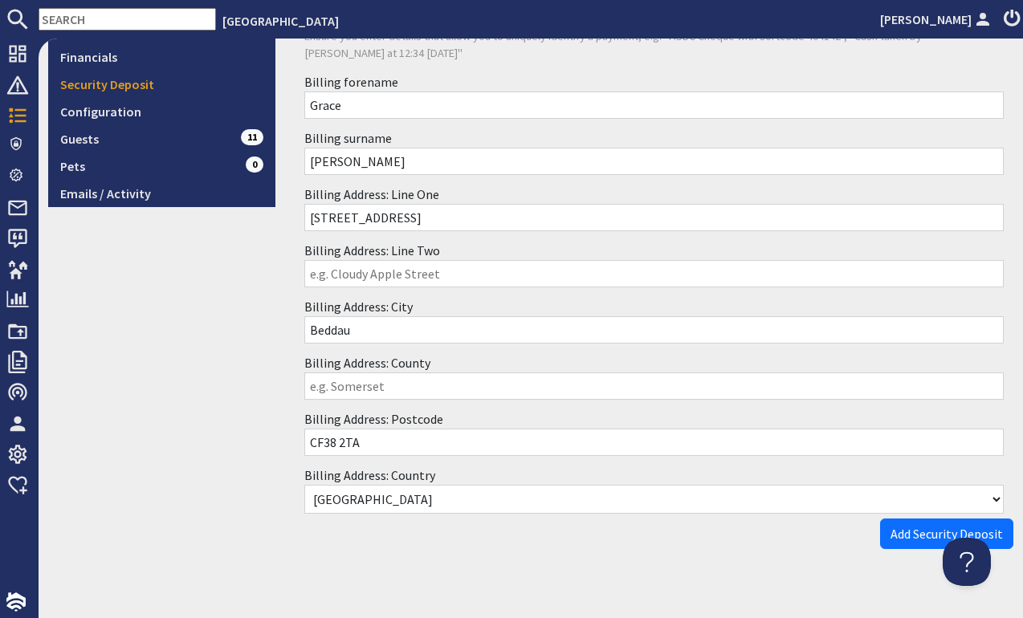
scroll to position [406, 0]
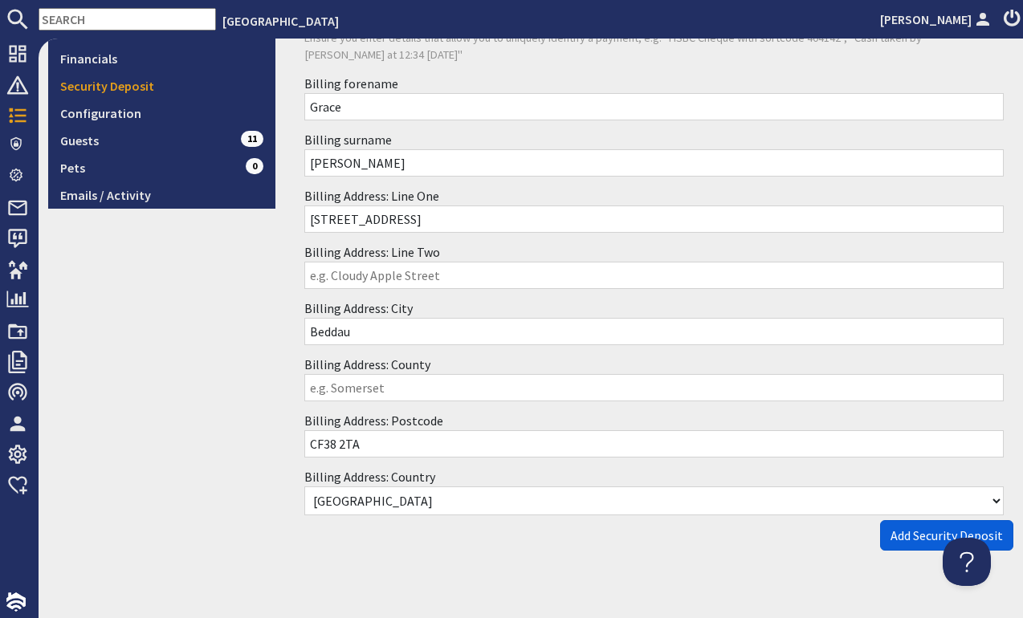
type input "paid"
click at [922, 528] on span "Add Security Deposit" at bounding box center [947, 536] width 112 height 16
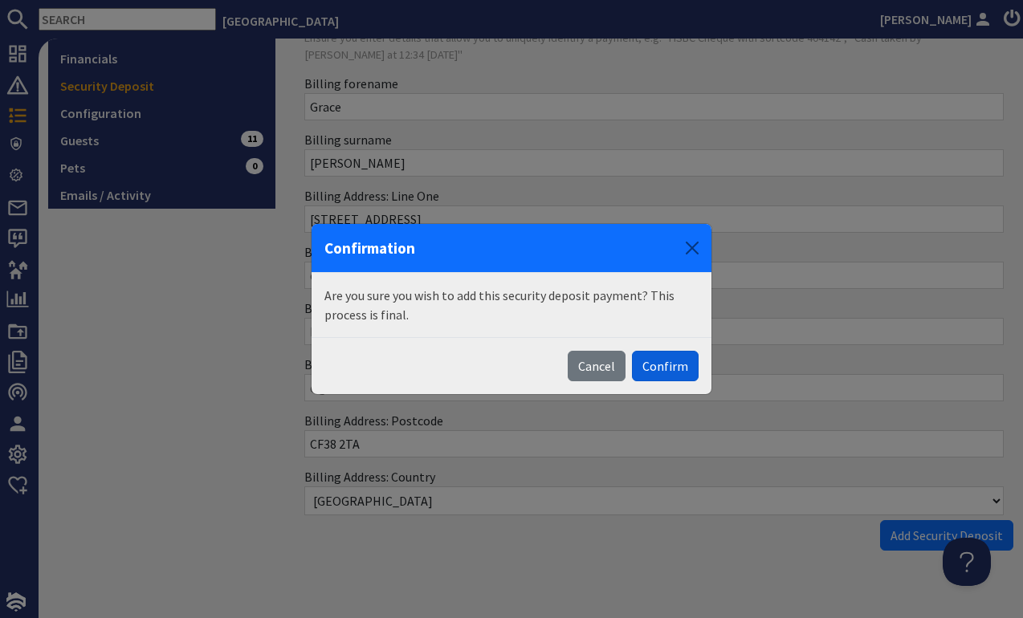
click at [662, 372] on button "Confirm" at bounding box center [665, 366] width 67 height 31
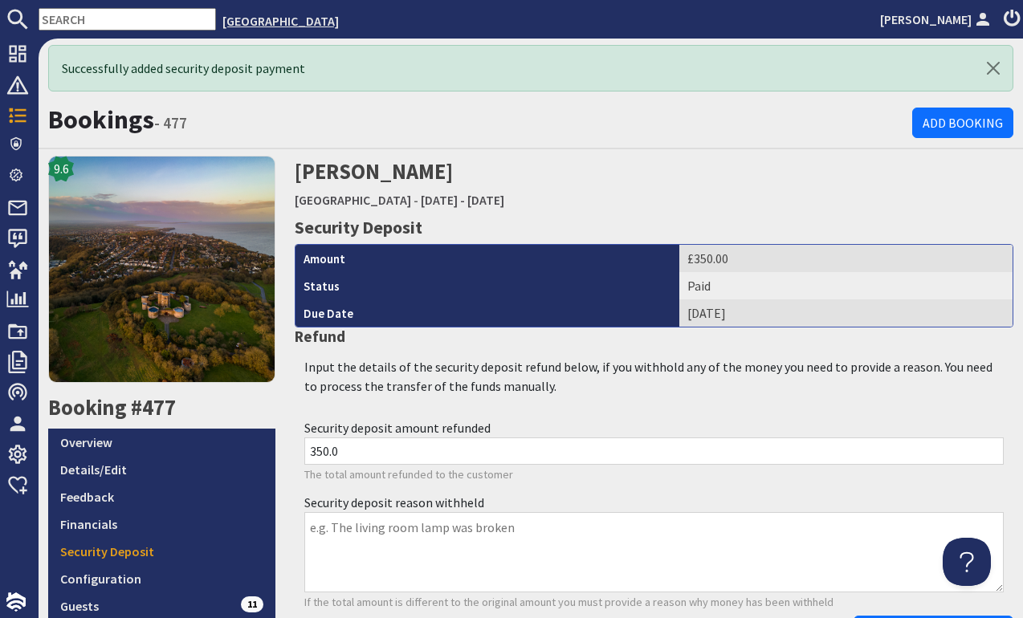
scroll to position [0, 0]
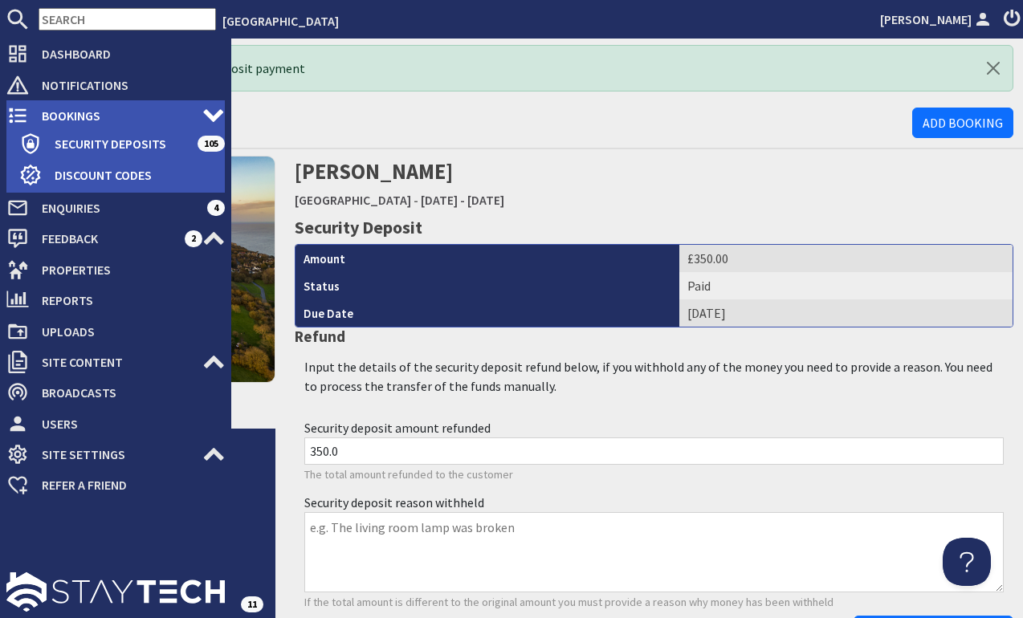
click at [26, 112] on icon at bounding box center [17, 115] width 22 height 22
